Goal: Task Accomplishment & Management: Use online tool/utility

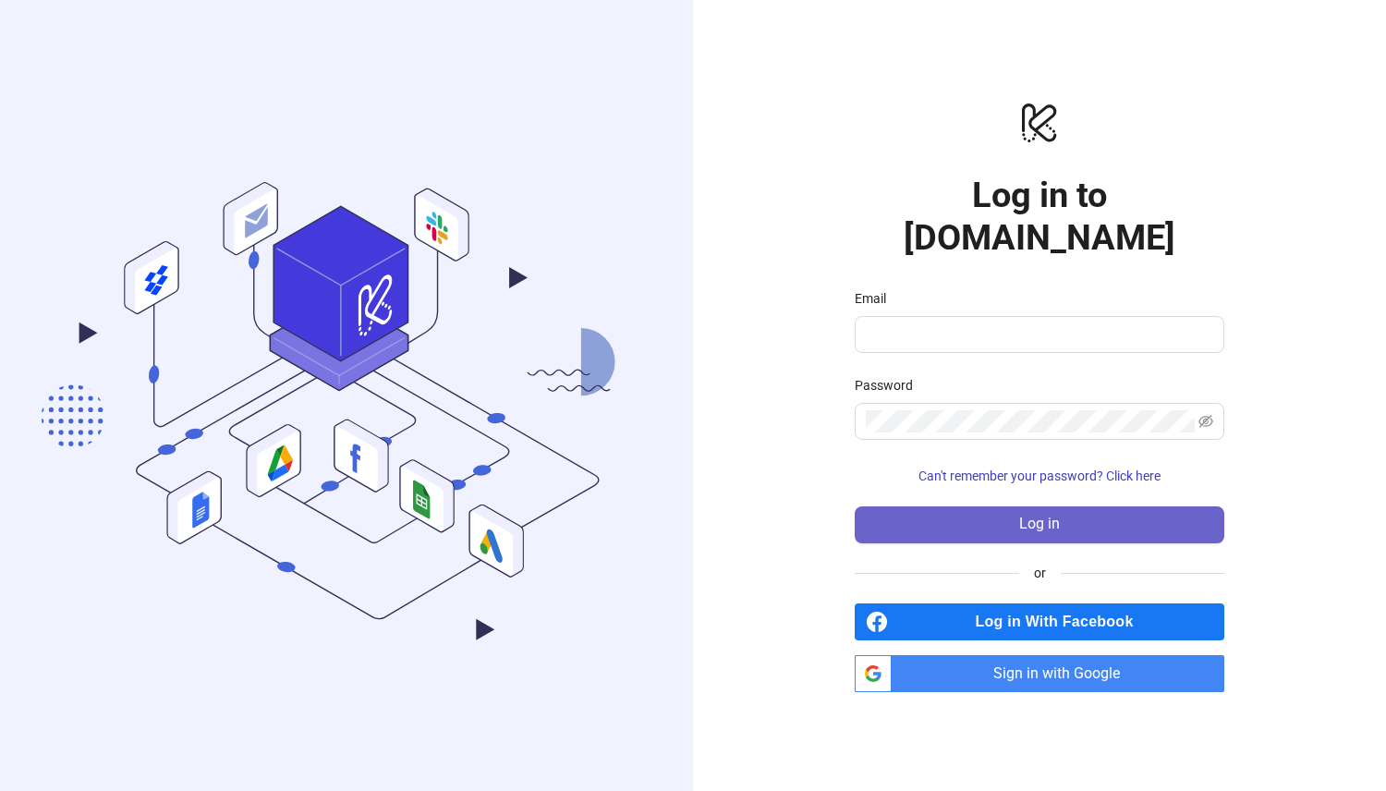
type input "**********"
click at [1127, 506] on button "Log in" at bounding box center [1040, 524] width 370 height 37
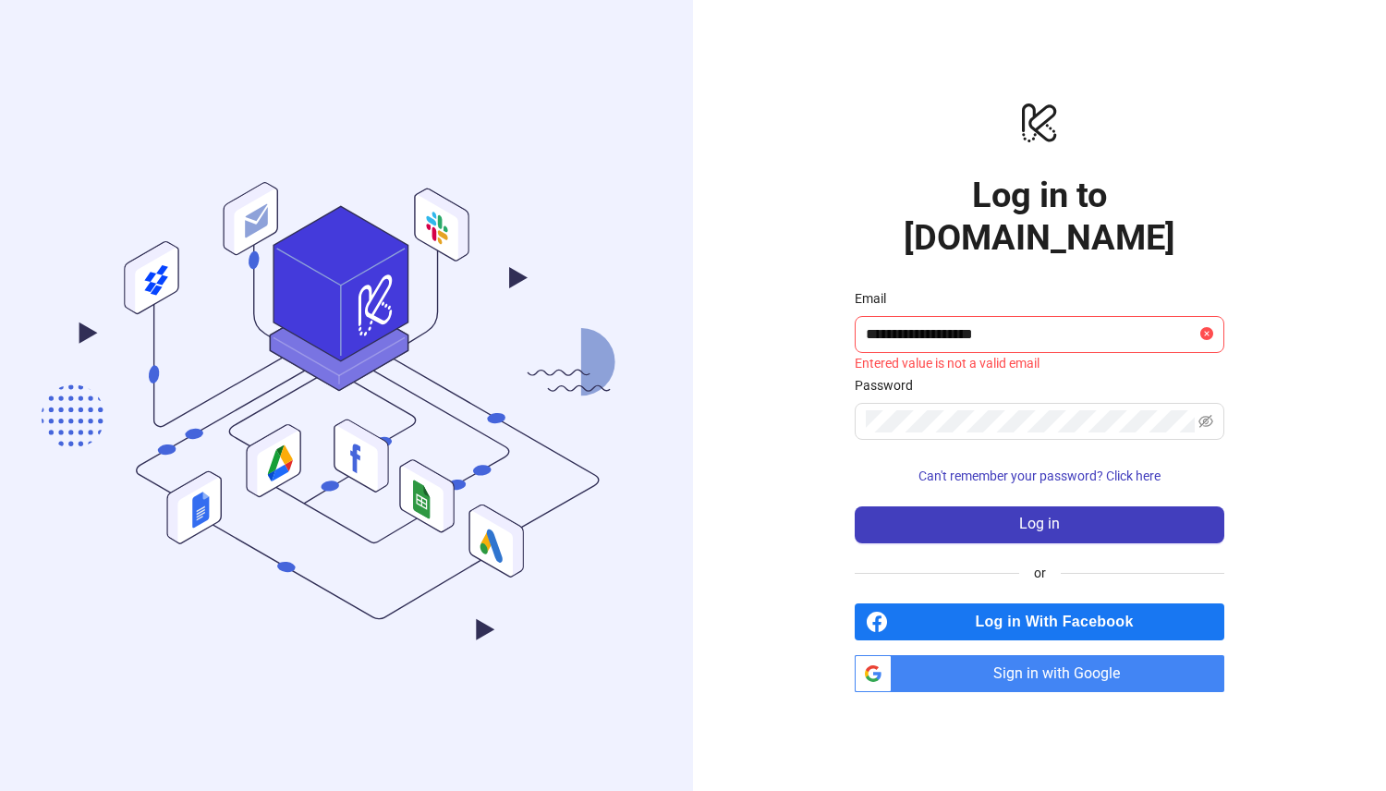
click at [1081, 655] on span "Sign in with Google" at bounding box center [1061, 673] width 325 height 37
click at [1256, 451] on div "**********" at bounding box center [1039, 395] width 693 height 791
click at [965, 323] on input "**********" at bounding box center [1031, 334] width 331 height 22
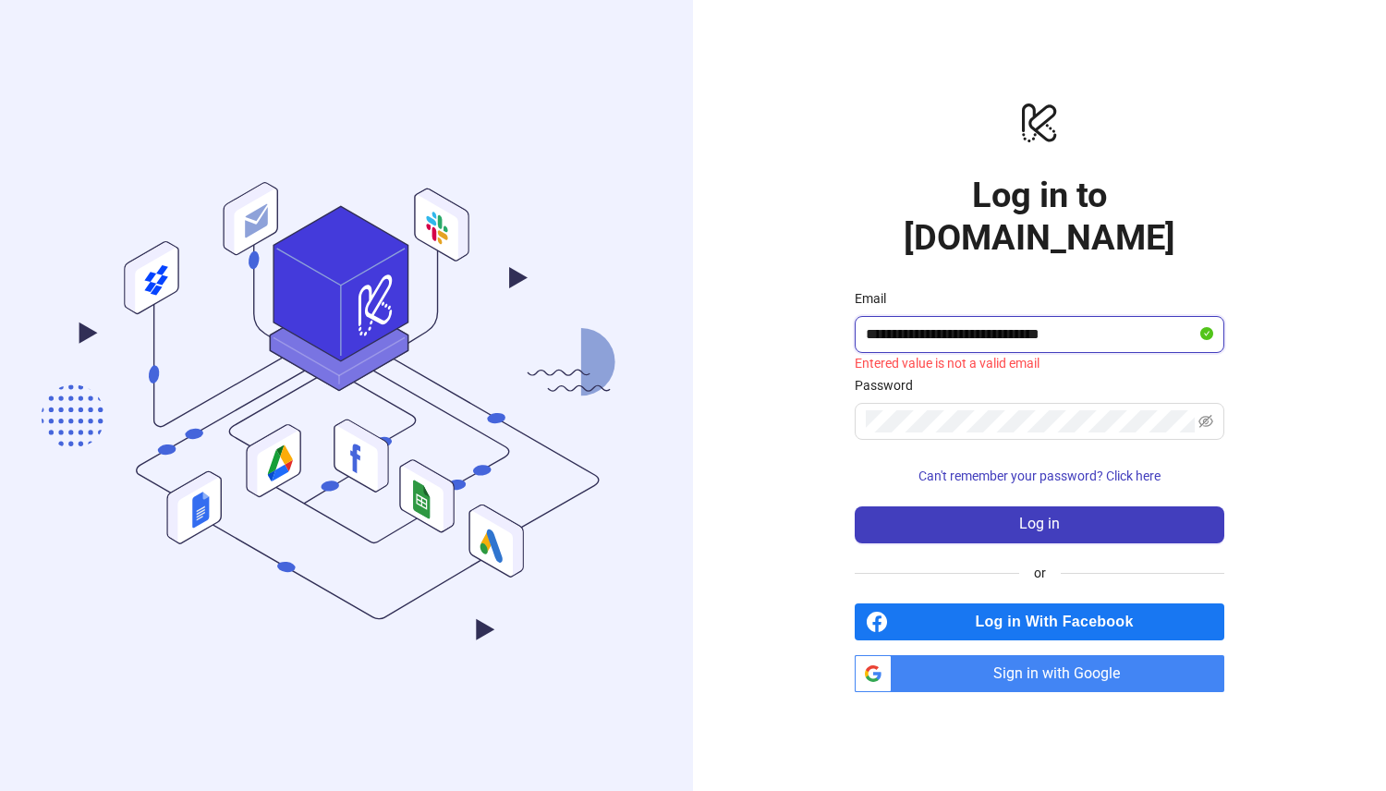
type input "**********"
click at [855, 506] on button "Log in" at bounding box center [1040, 524] width 370 height 37
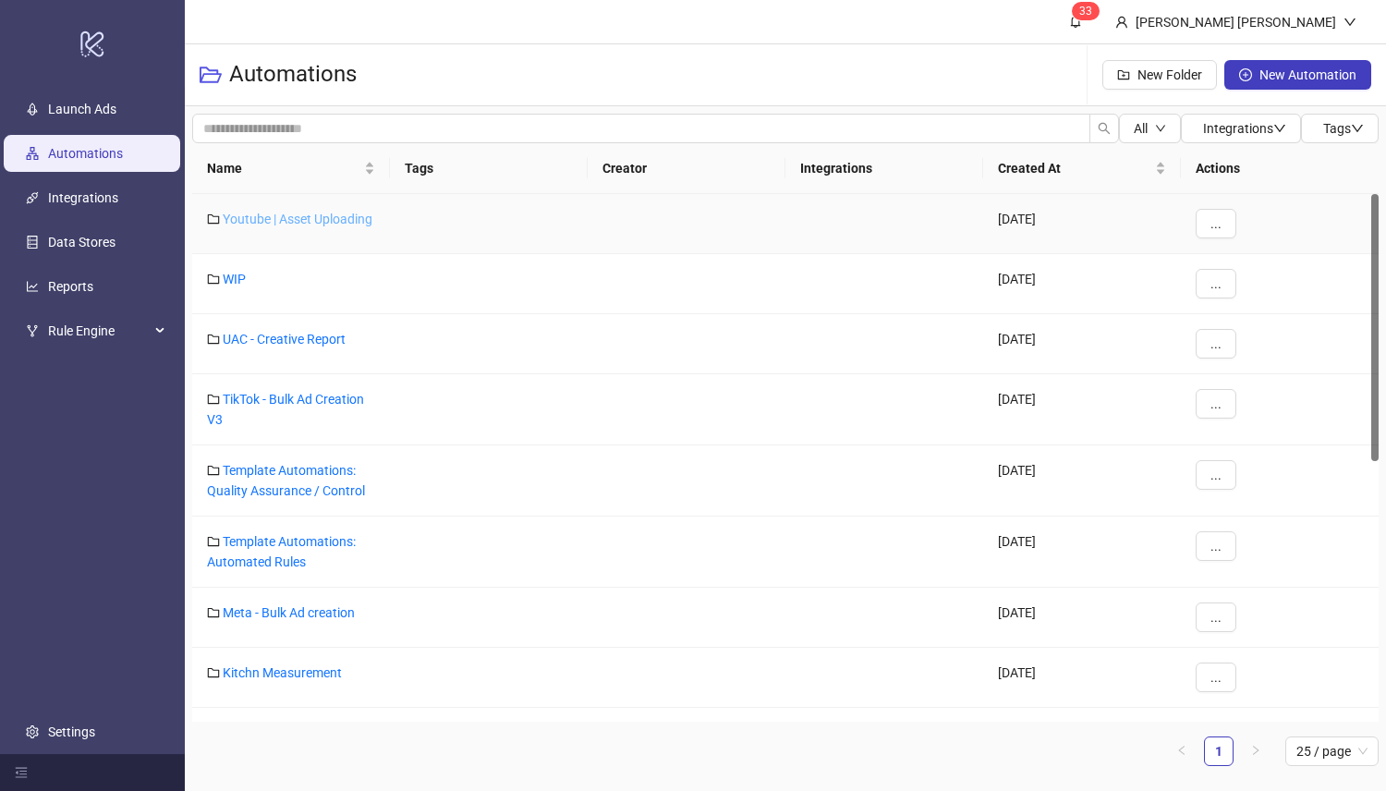
click at [269, 221] on link "Youtube | Asset Uploading" at bounding box center [298, 219] width 150 height 15
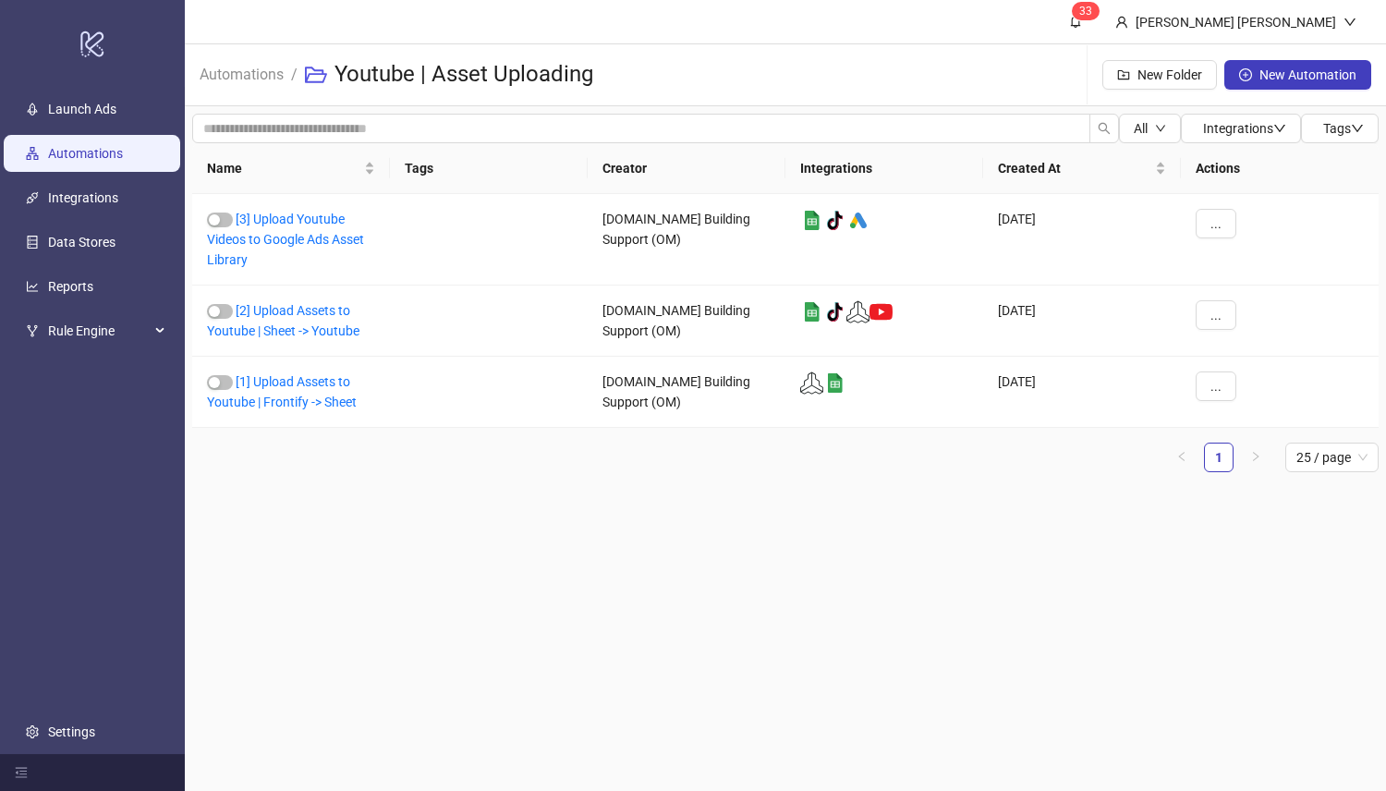
click at [98, 162] on link "Automations" at bounding box center [85, 154] width 75 height 15
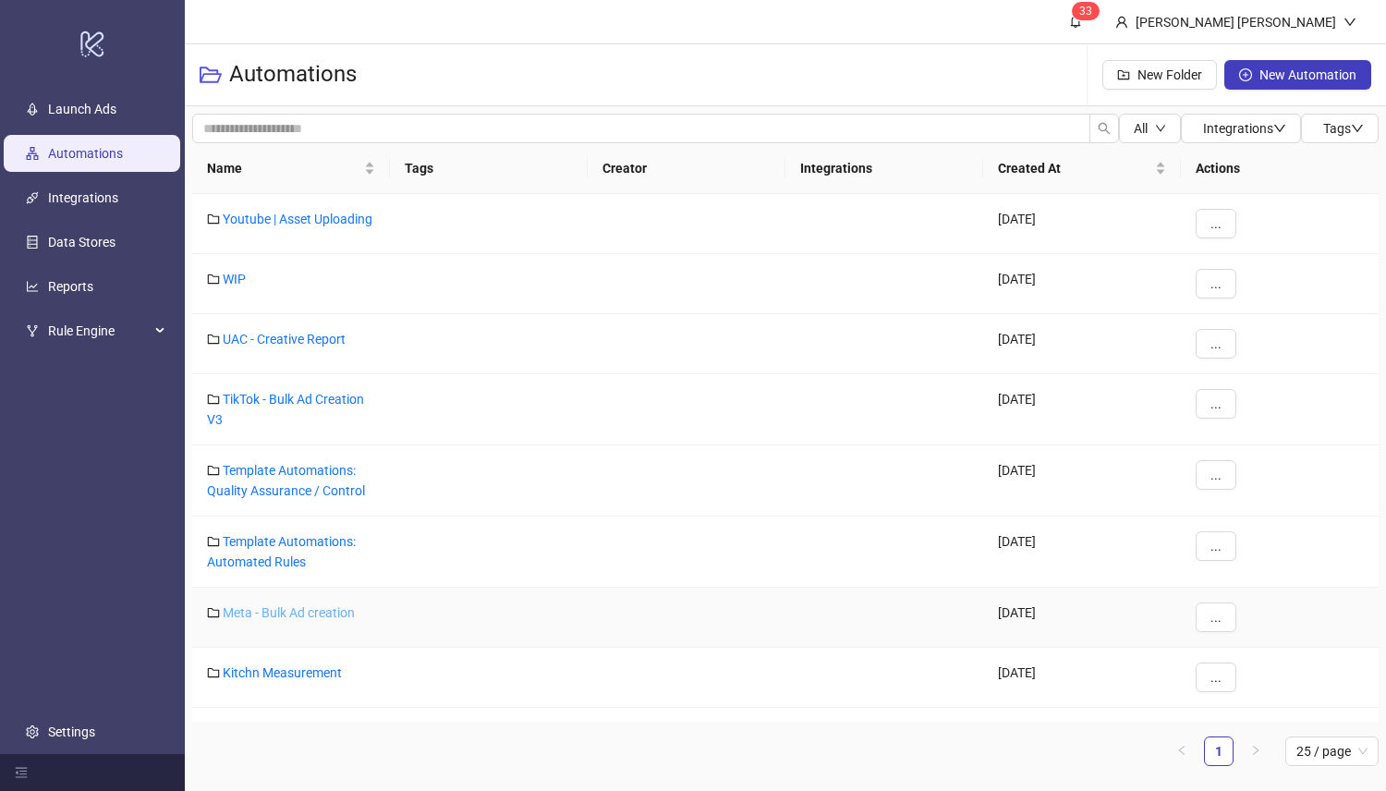
click at [311, 615] on link "Meta - Bulk Ad creation" at bounding box center [289, 612] width 132 height 15
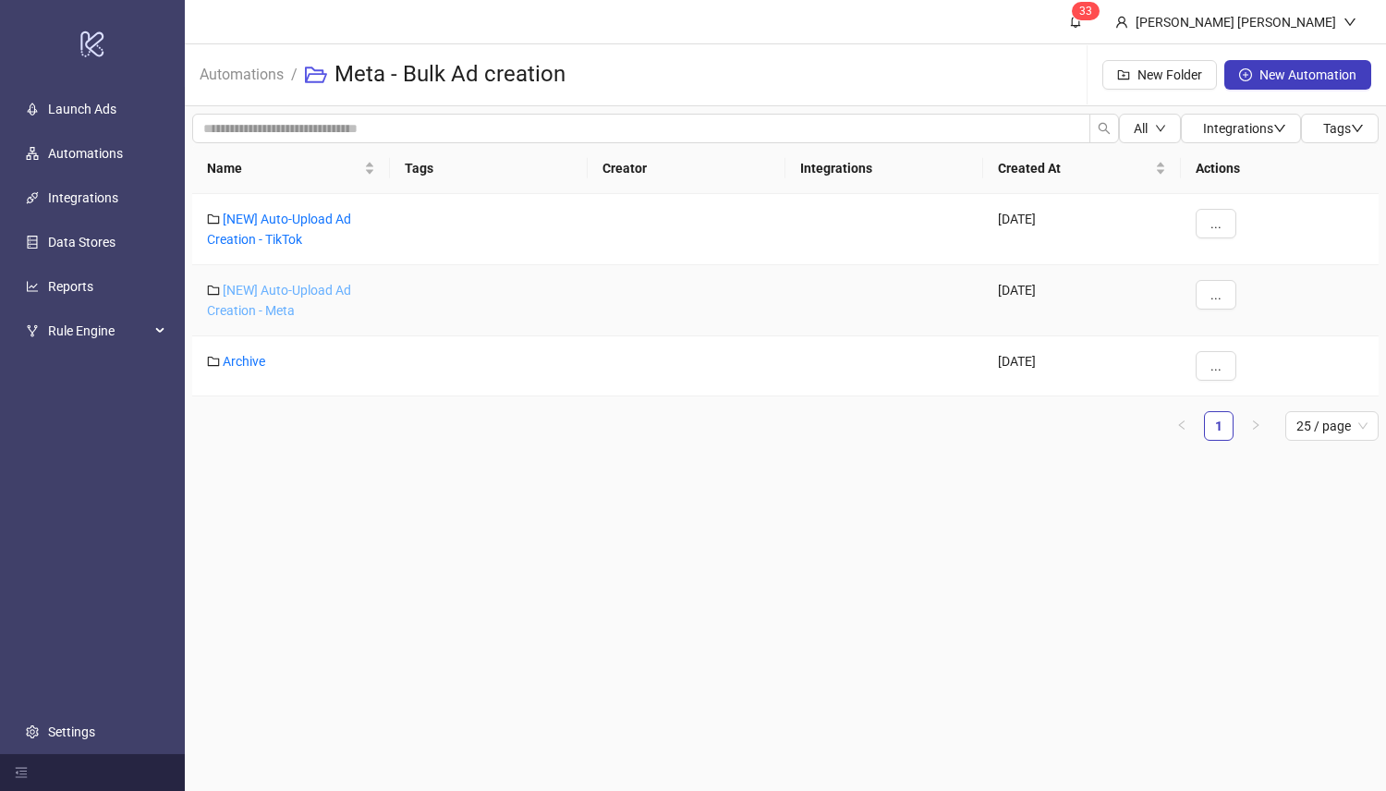
click at [322, 293] on link "[NEW] Auto-Upload Ad Creation - Meta" at bounding box center [279, 300] width 144 height 35
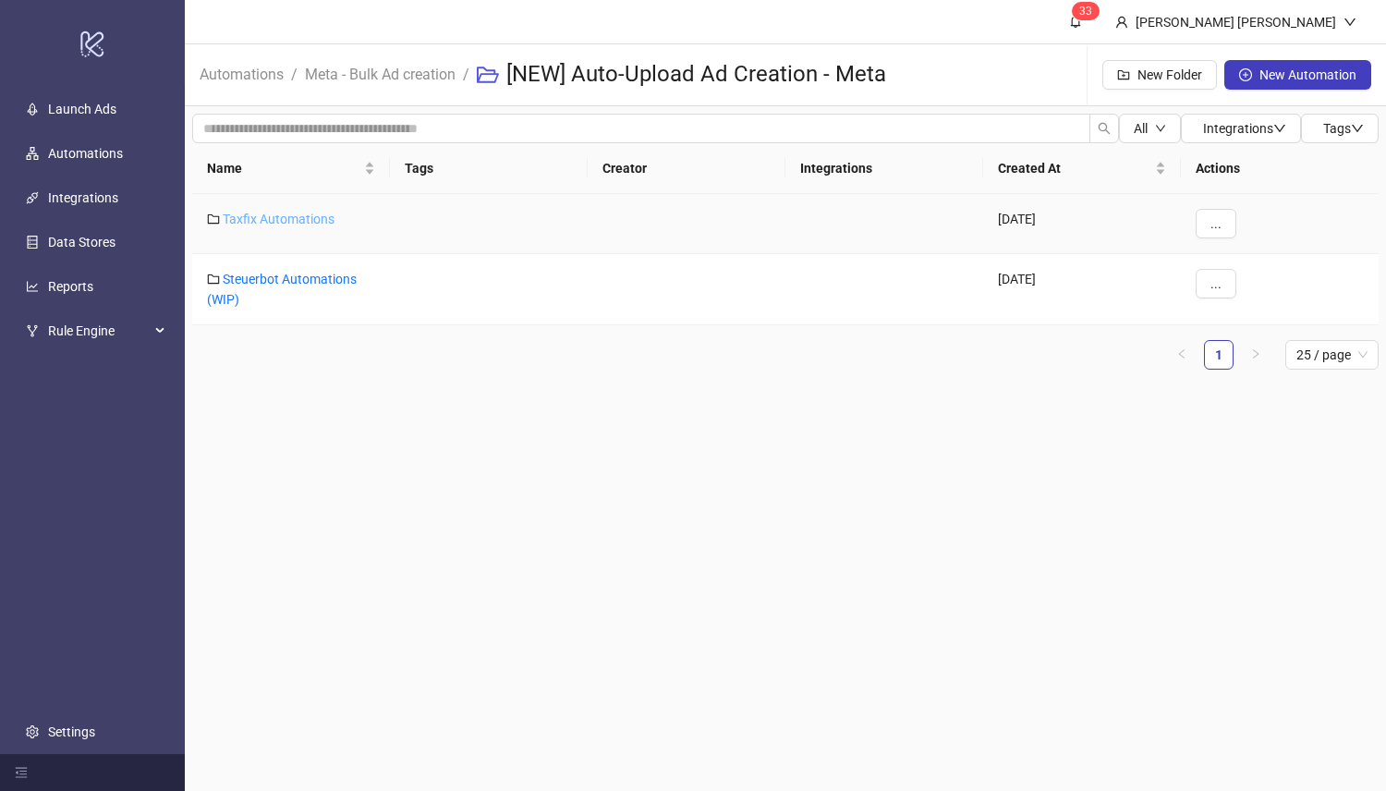
click at [299, 223] on link "Taxfix Automations" at bounding box center [279, 219] width 112 height 15
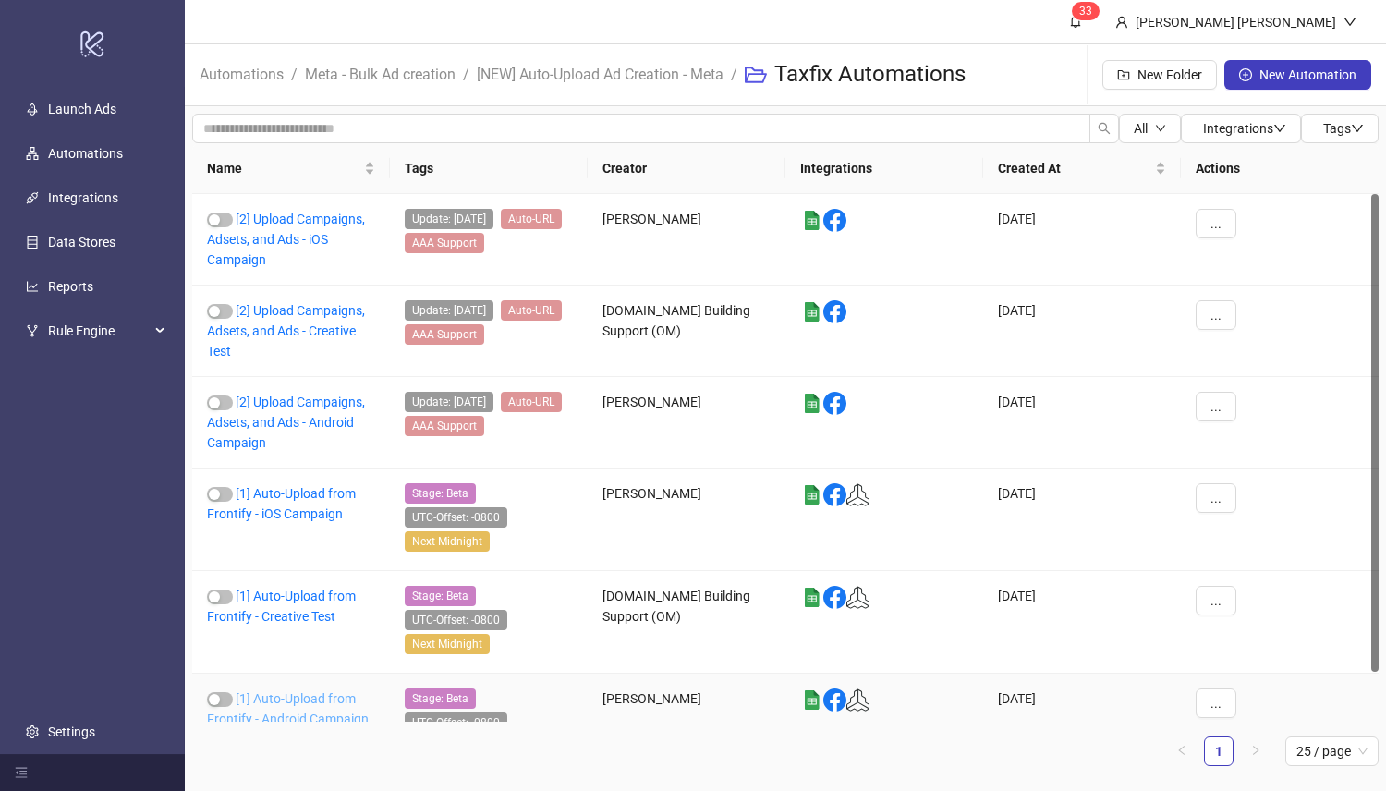
click at [324, 691] on link "[1] Auto-Upload from Frontify - Android Campaign" at bounding box center [288, 708] width 162 height 35
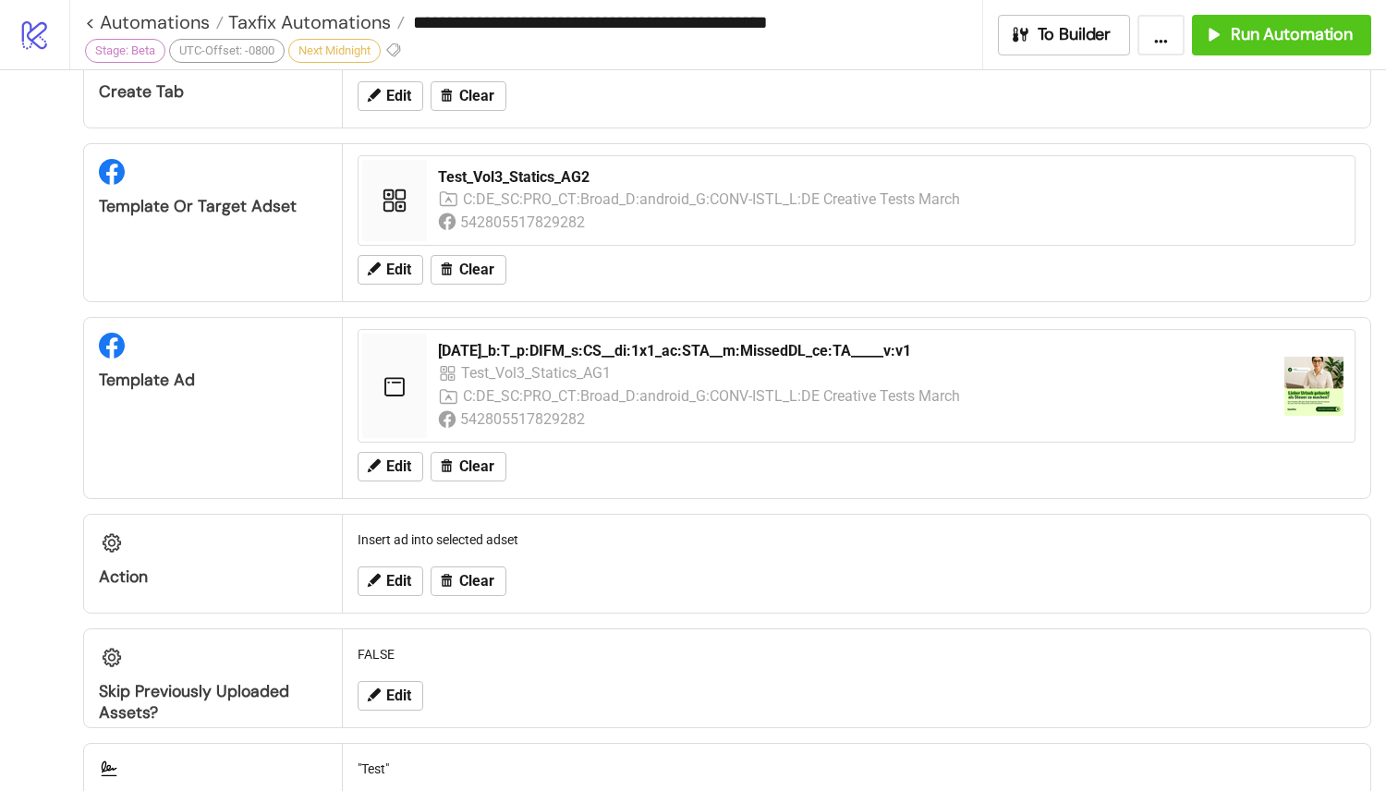
scroll to position [747, 0]
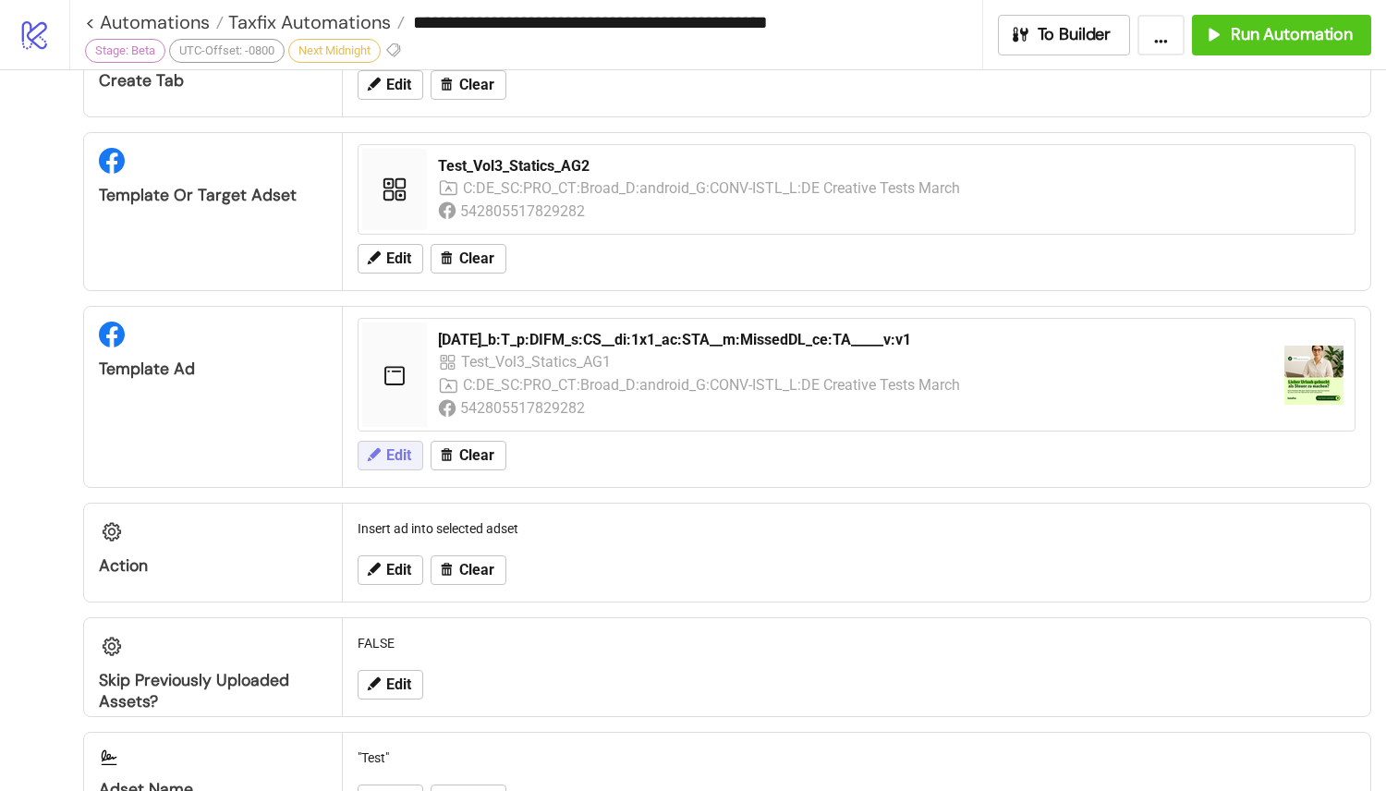
click at [393, 462] on span "Edit" at bounding box center [398, 455] width 25 height 17
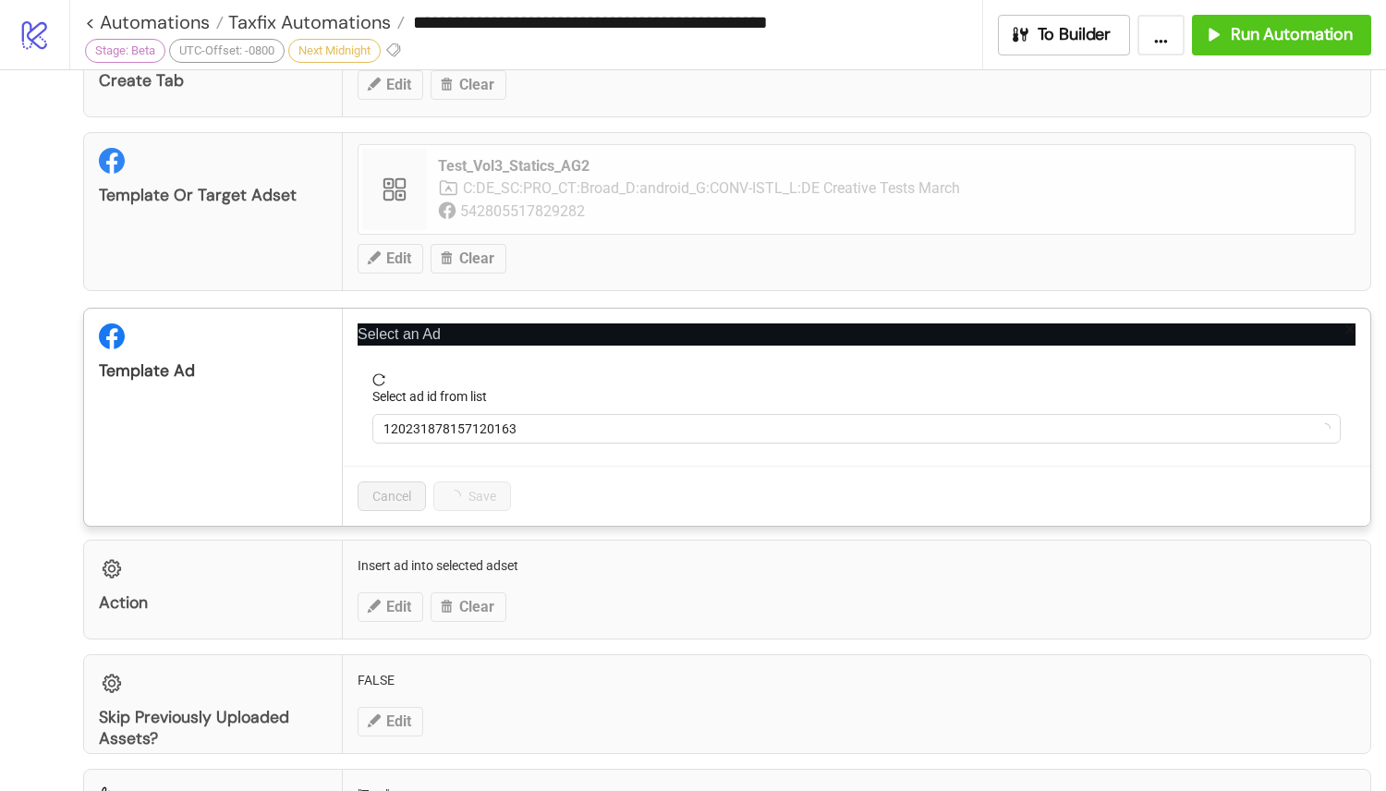
click at [1347, 326] on div "Select an Ad Select ad id from list 120231878157120163 Cancel Save" at bounding box center [857, 417] width 1028 height 217
click at [1344, 326] on icon "close" at bounding box center [1350, 328] width 13 height 13
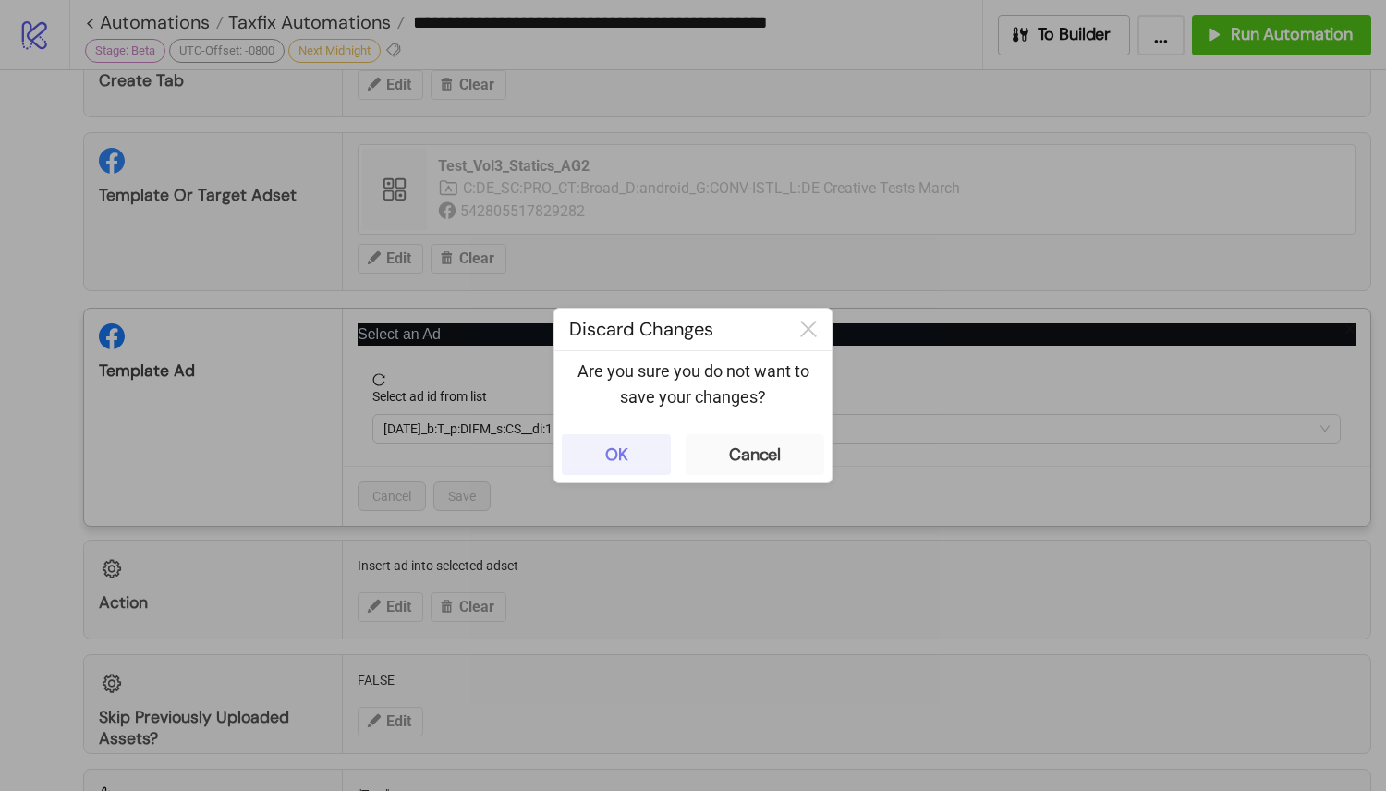
click at [617, 464] on div "OK" at bounding box center [616, 454] width 23 height 21
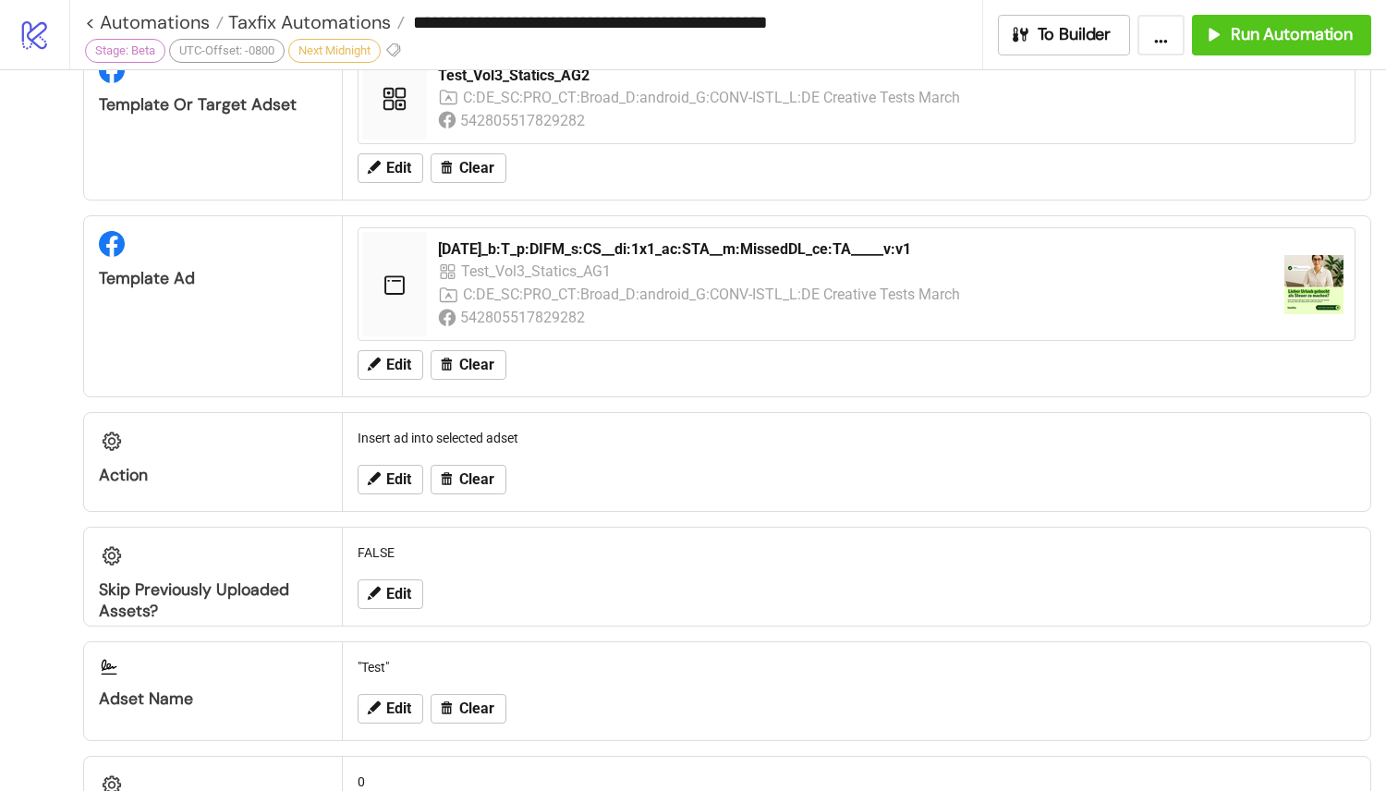
scroll to position [839, 0]
click at [1284, 267] on img at bounding box center [1313, 282] width 59 height 59
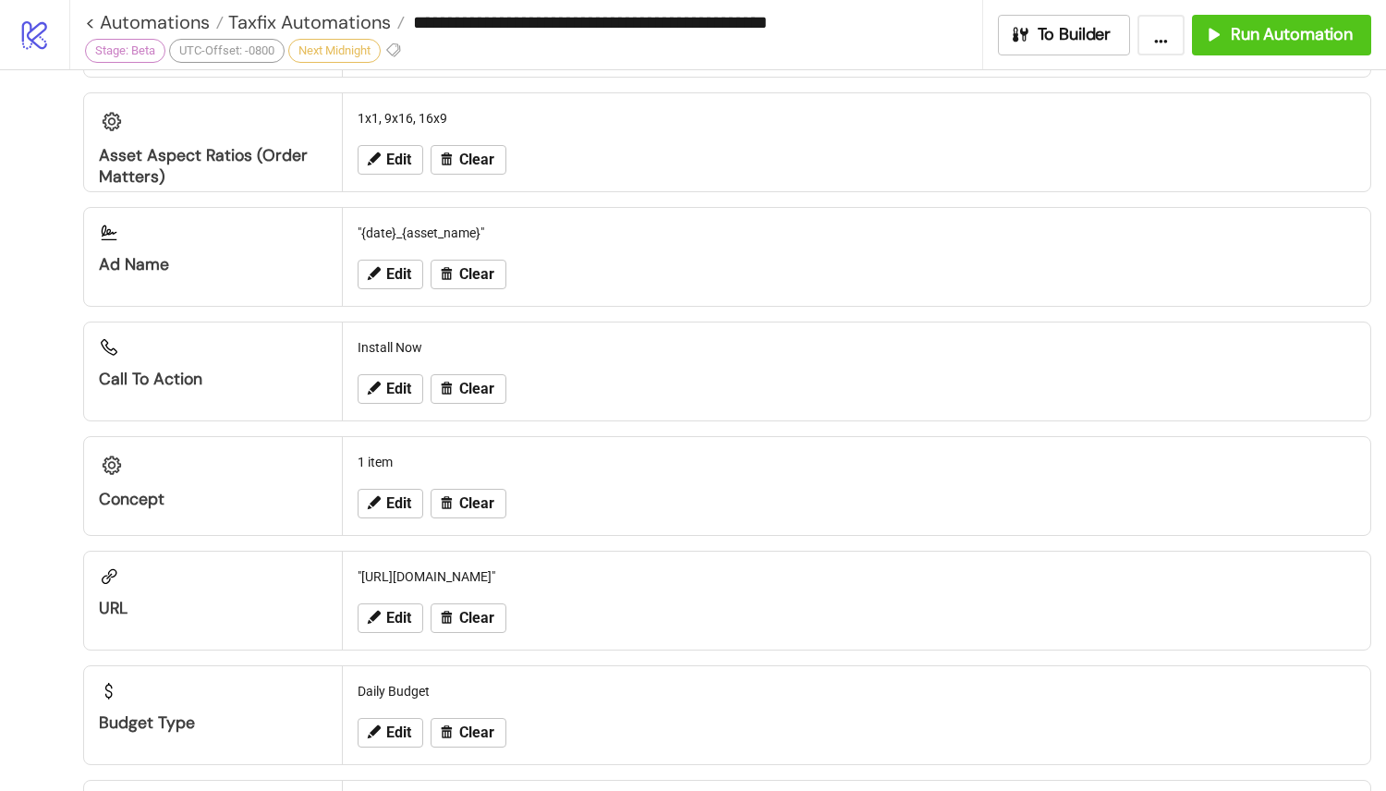
scroll to position [1731, 0]
click at [386, 125] on div "1x1, 9x16, 16x9" at bounding box center [856, 117] width 1013 height 35
click at [389, 154] on span "Edit" at bounding box center [398, 159] width 25 height 17
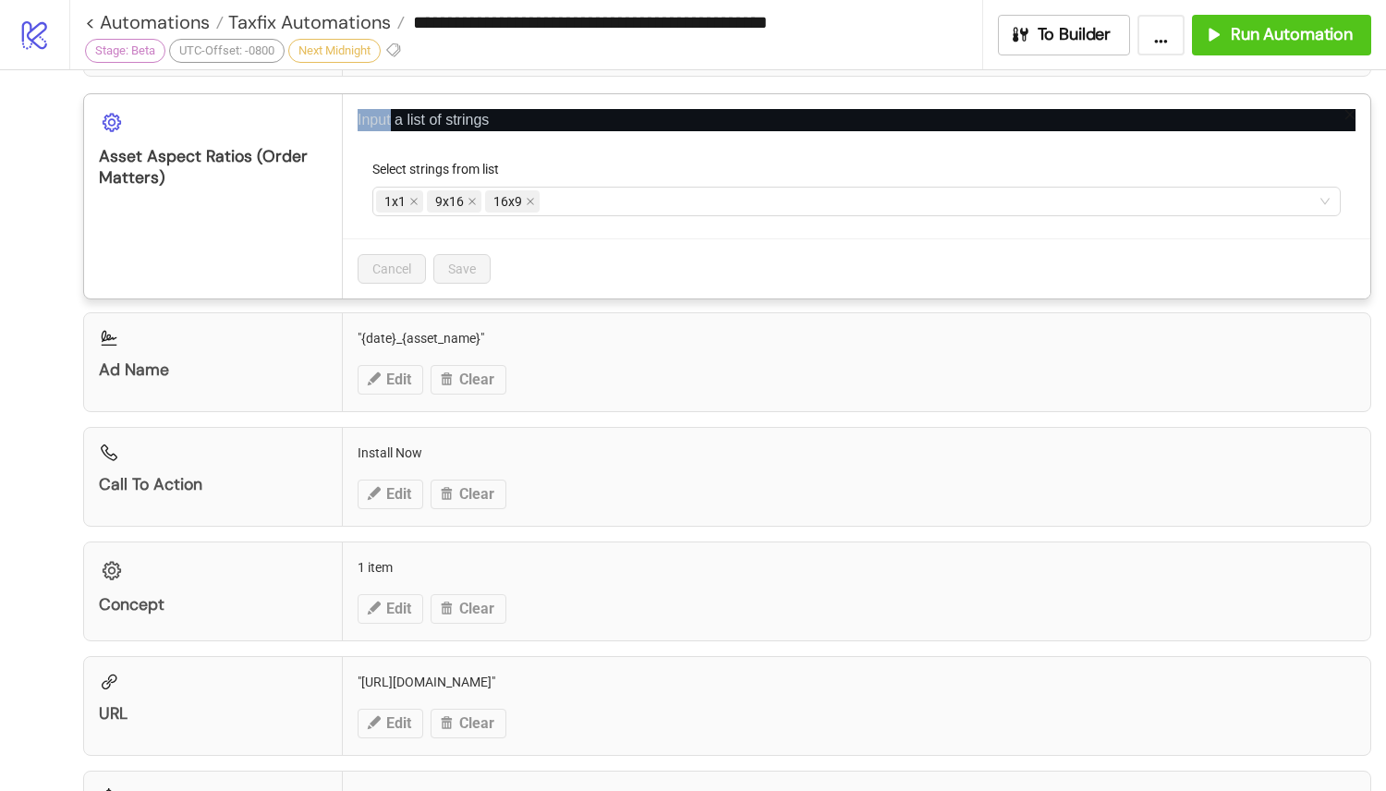
click at [1344, 121] on icon "close" at bounding box center [1350, 114] width 13 height 13
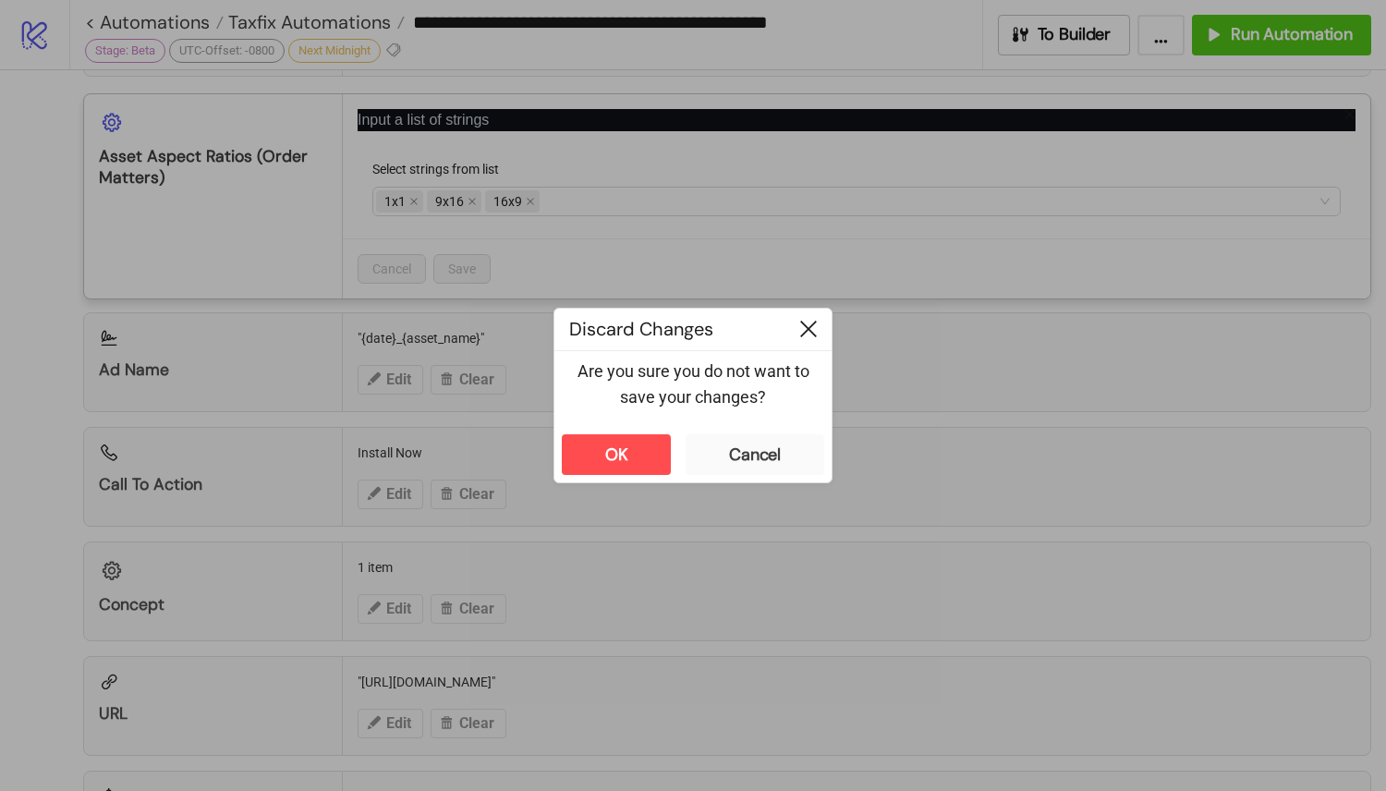
click at [809, 335] on icon at bounding box center [808, 329] width 17 height 17
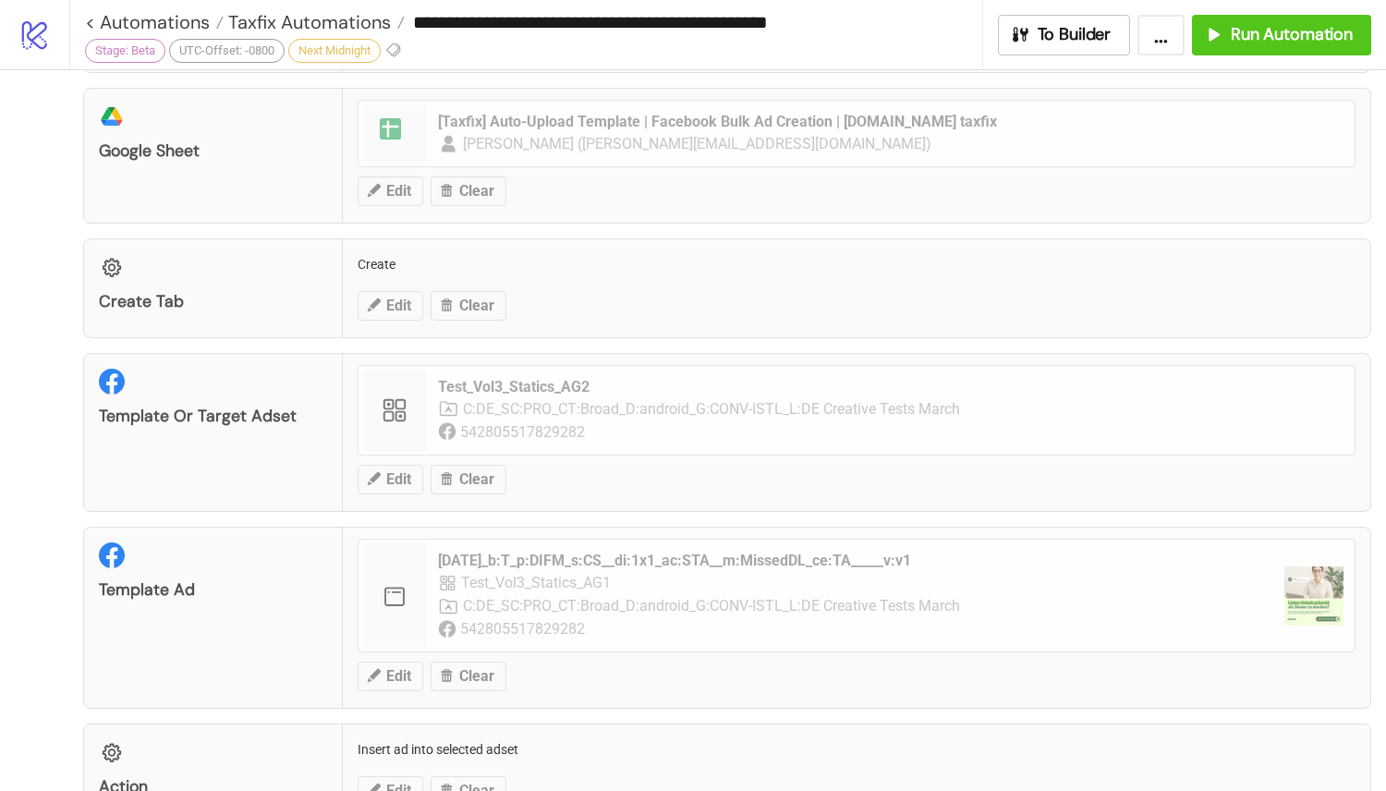
scroll to position [0, 0]
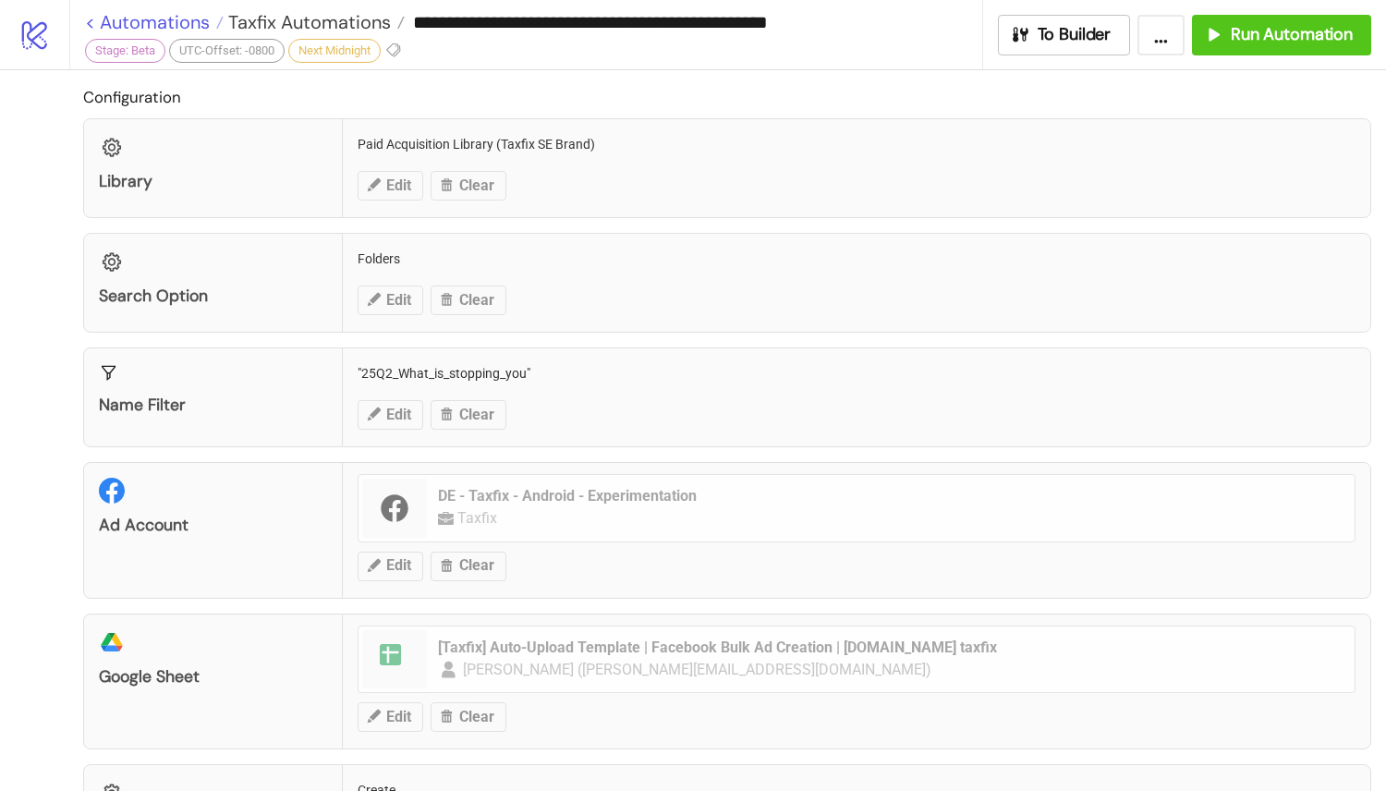
click at [93, 27] on div "**********" at bounding box center [693, 395] width 1386 height 791
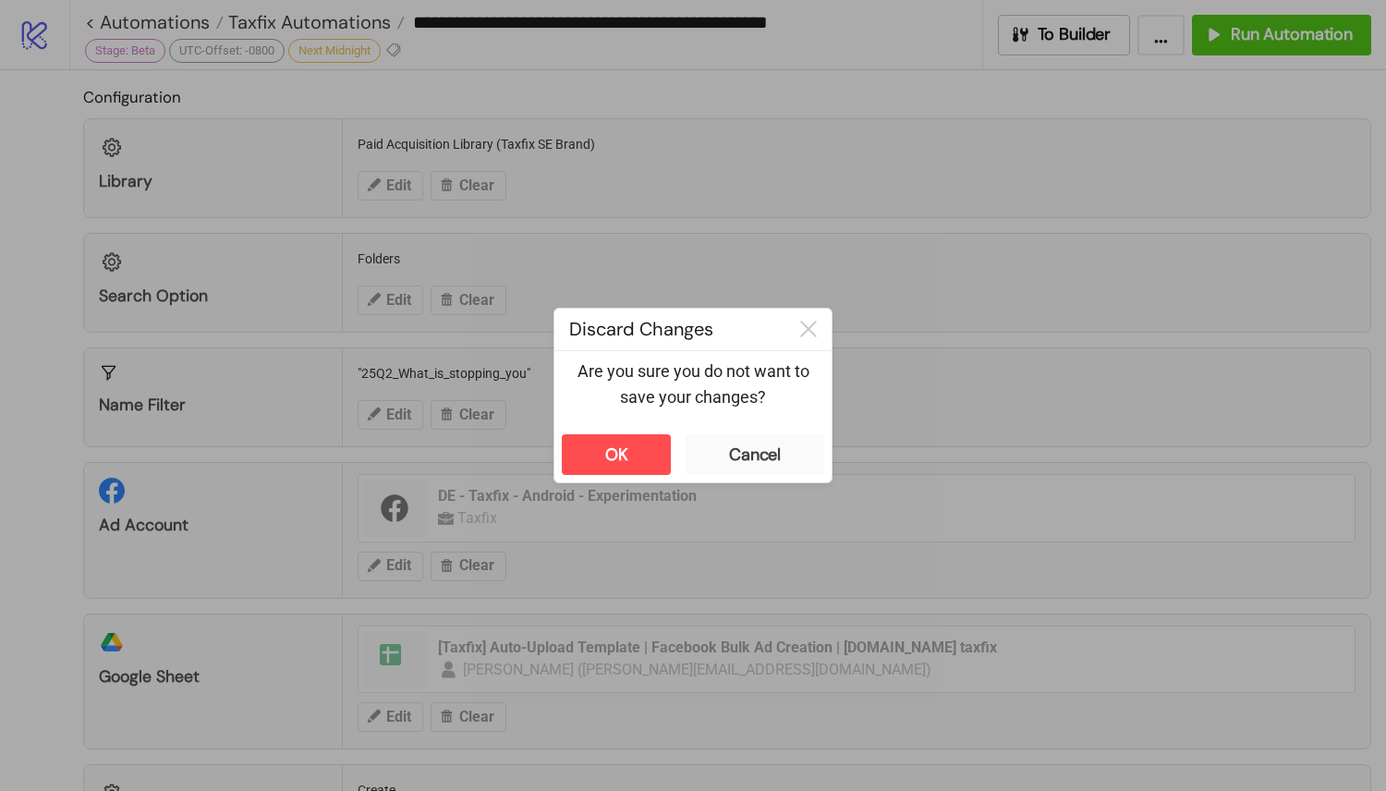
click at [621, 481] on div "OK Cancel" at bounding box center [692, 454] width 277 height 55
click at [627, 463] on div "OK" at bounding box center [616, 454] width 23 height 21
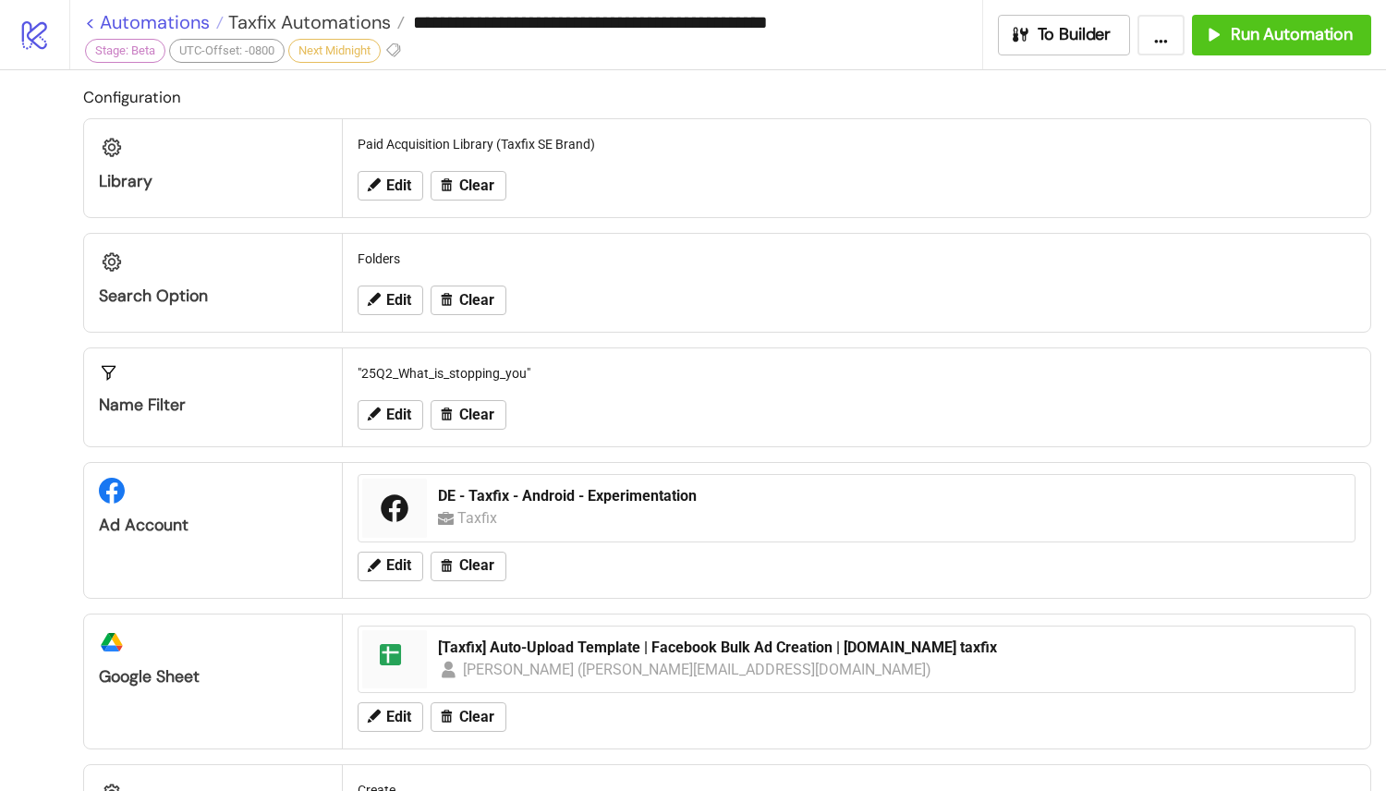
click at [91, 18] on link "< Automations" at bounding box center [154, 22] width 139 height 18
